Goal: Navigation & Orientation: Find specific page/section

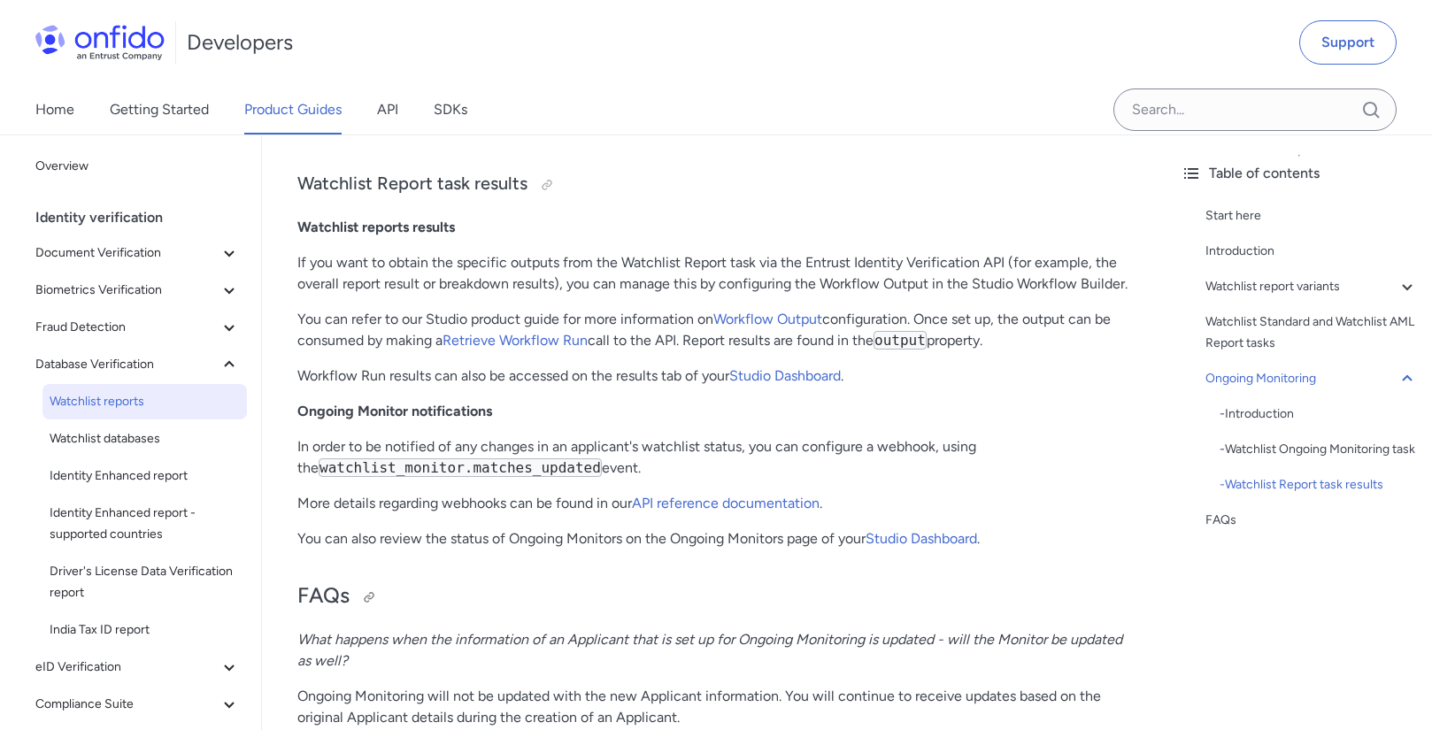
scroll to position [4303, 0]
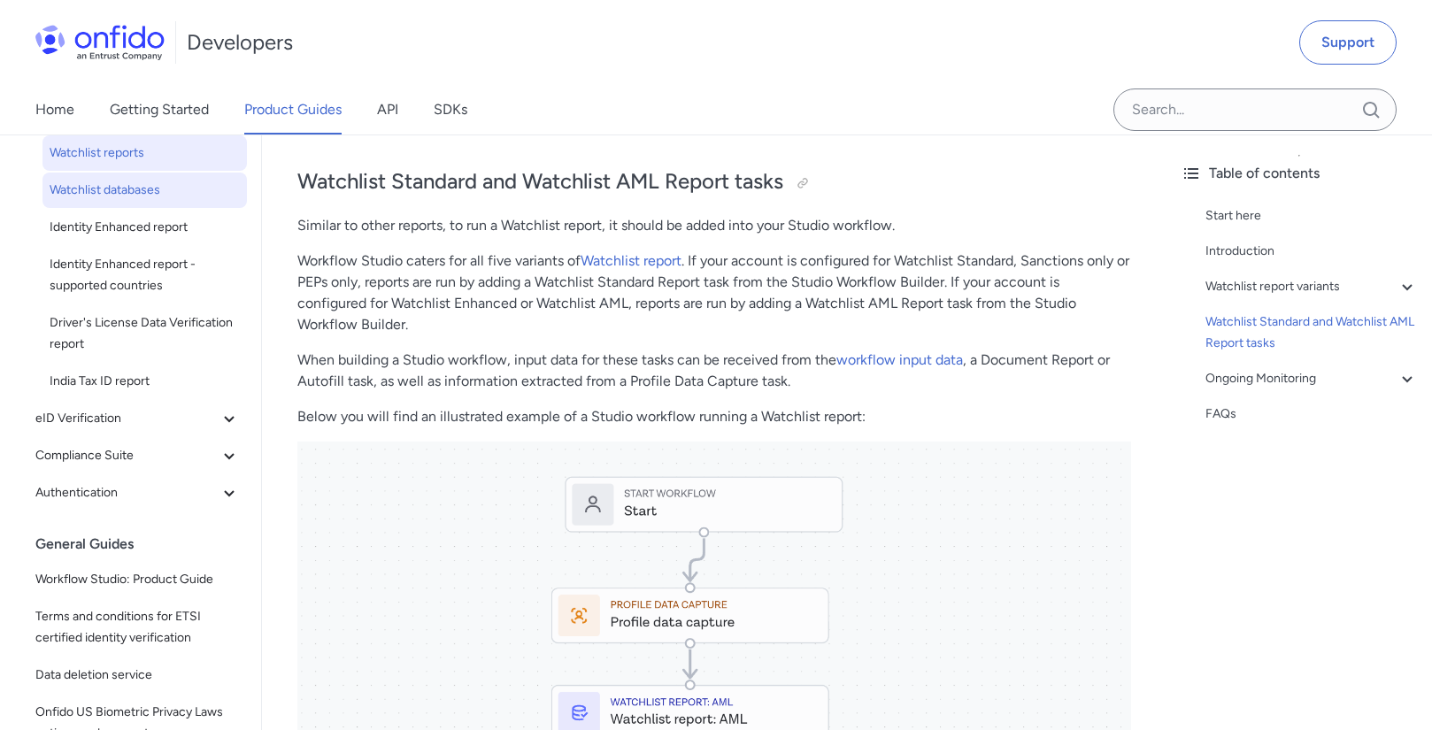
scroll to position [259, 0]
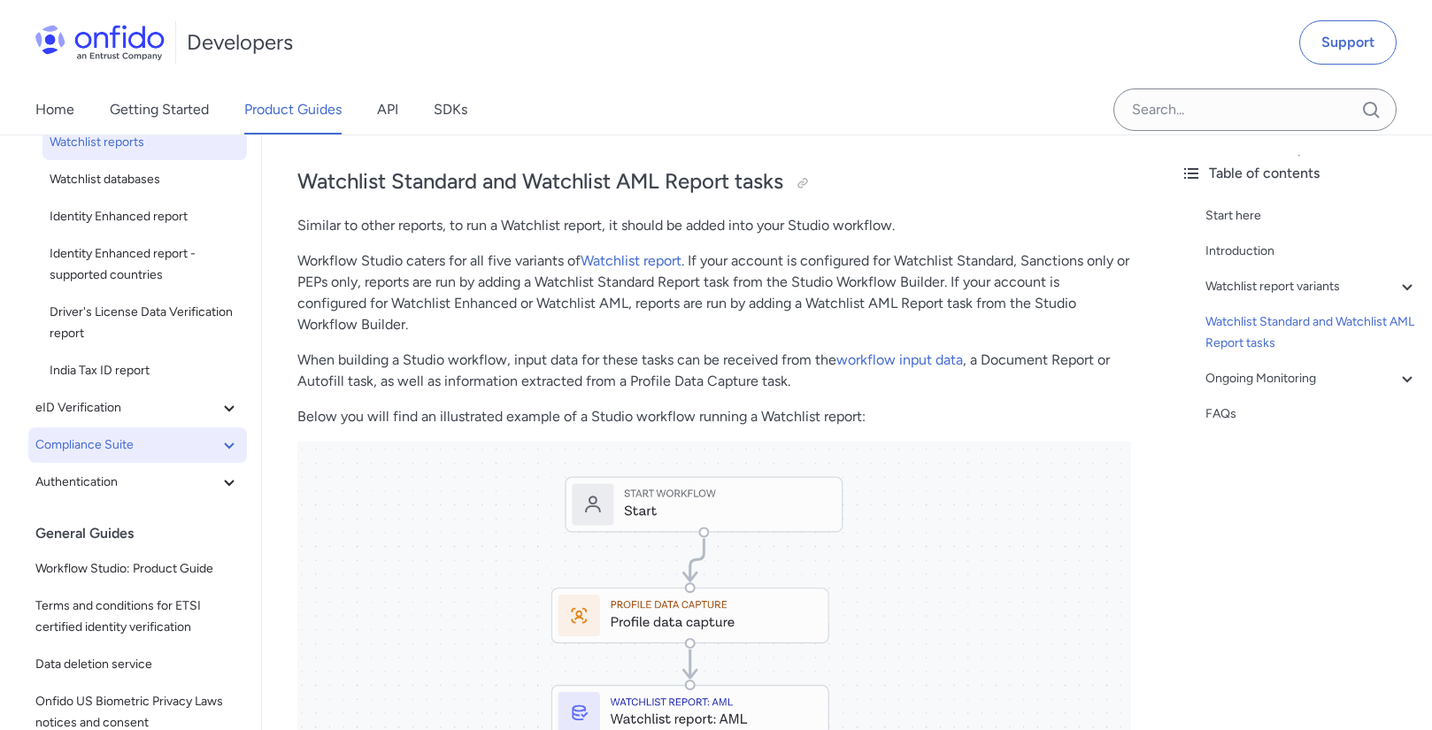
click at [233, 444] on icon at bounding box center [229, 446] width 10 height 6
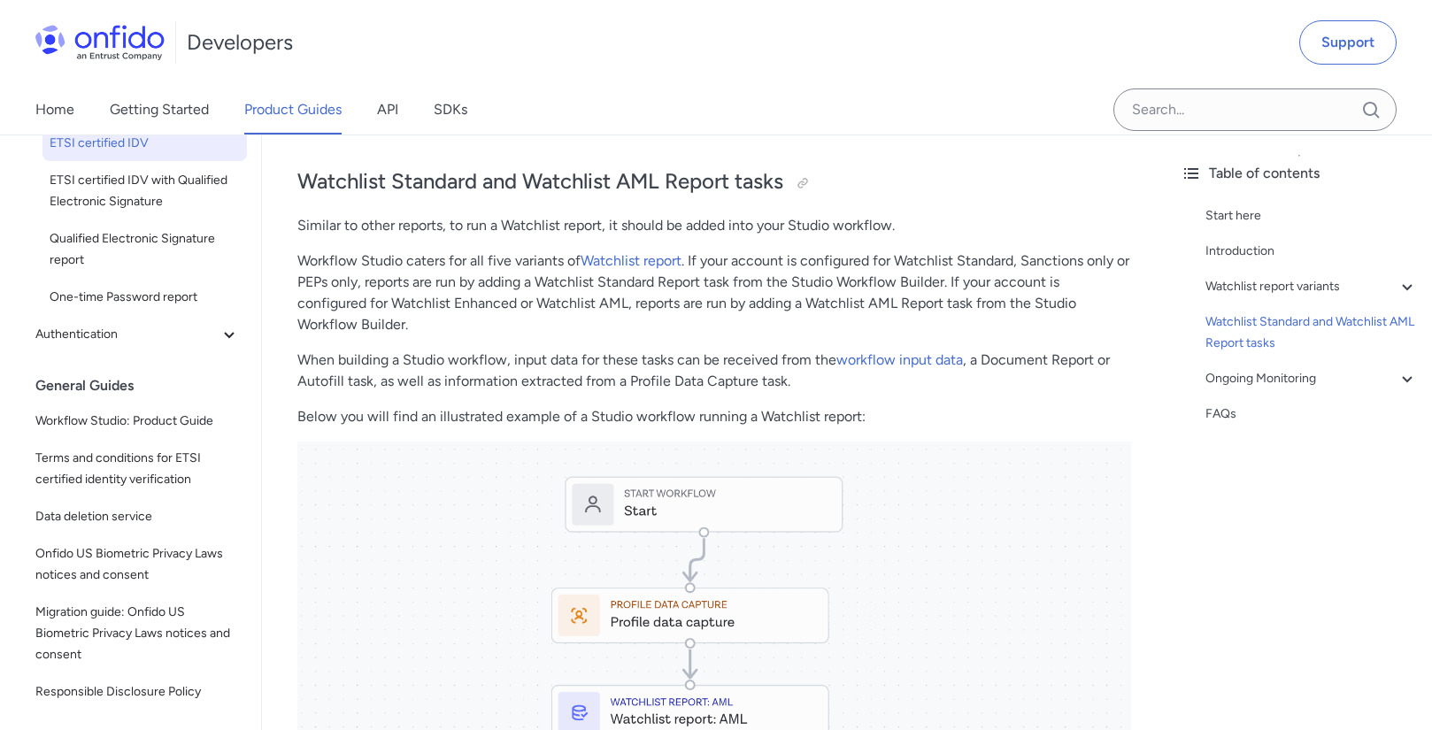
scroll to position [665, 0]
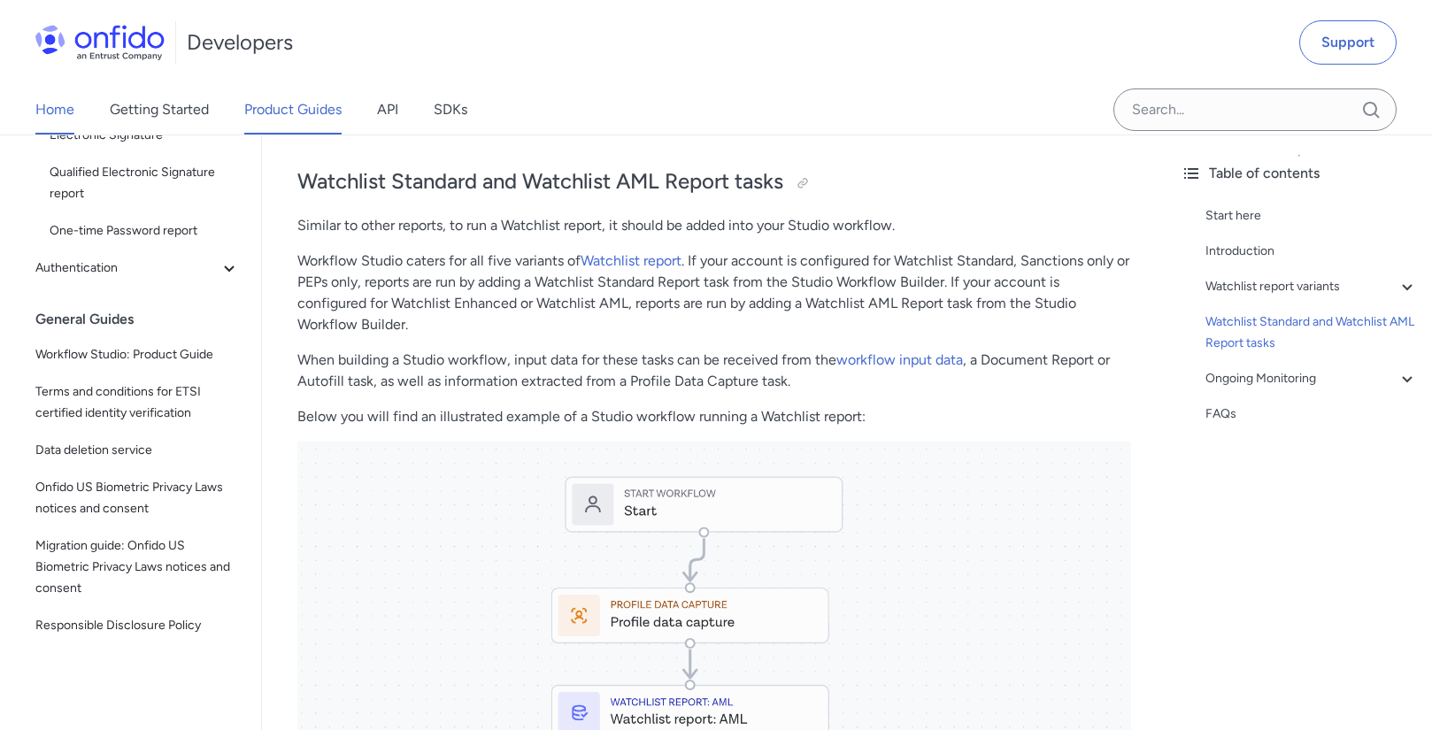
click at [52, 110] on link "Home" at bounding box center [54, 110] width 39 height 50
